Goal: Submit feedback/report problem

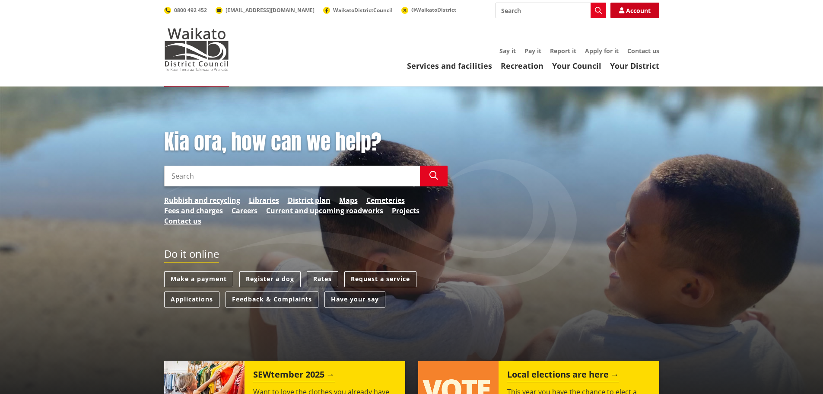
click at [635, 10] on link "Account" at bounding box center [634, 11] width 49 height 16
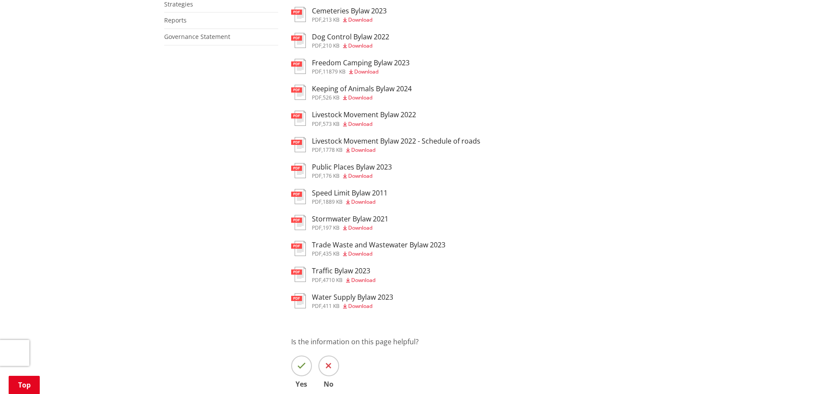
scroll to position [259, 0]
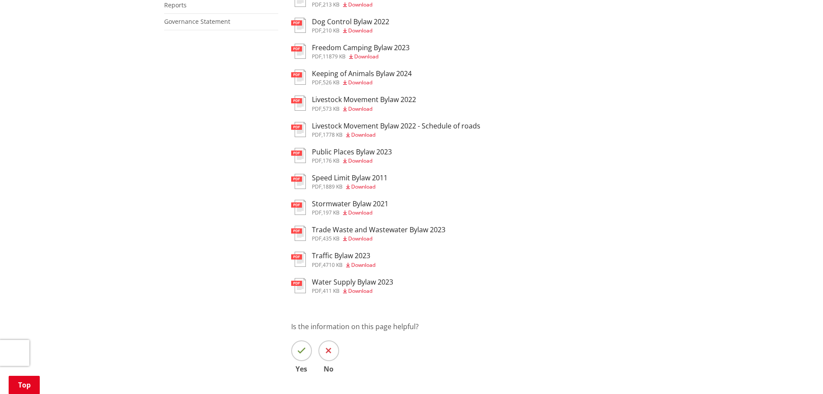
click at [330, 348] on icon at bounding box center [329, 350] width 6 height 9
click at [0, 0] on input "No" at bounding box center [0, 0] width 0 height 0
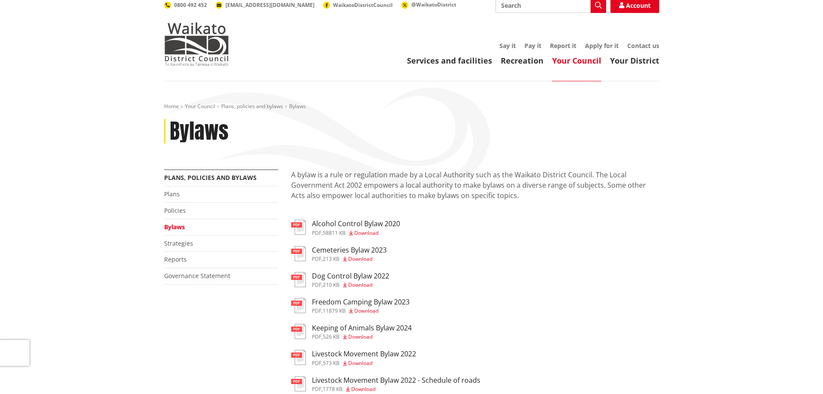
scroll to position [0, 0]
